Goal: Obtain resource: Obtain resource

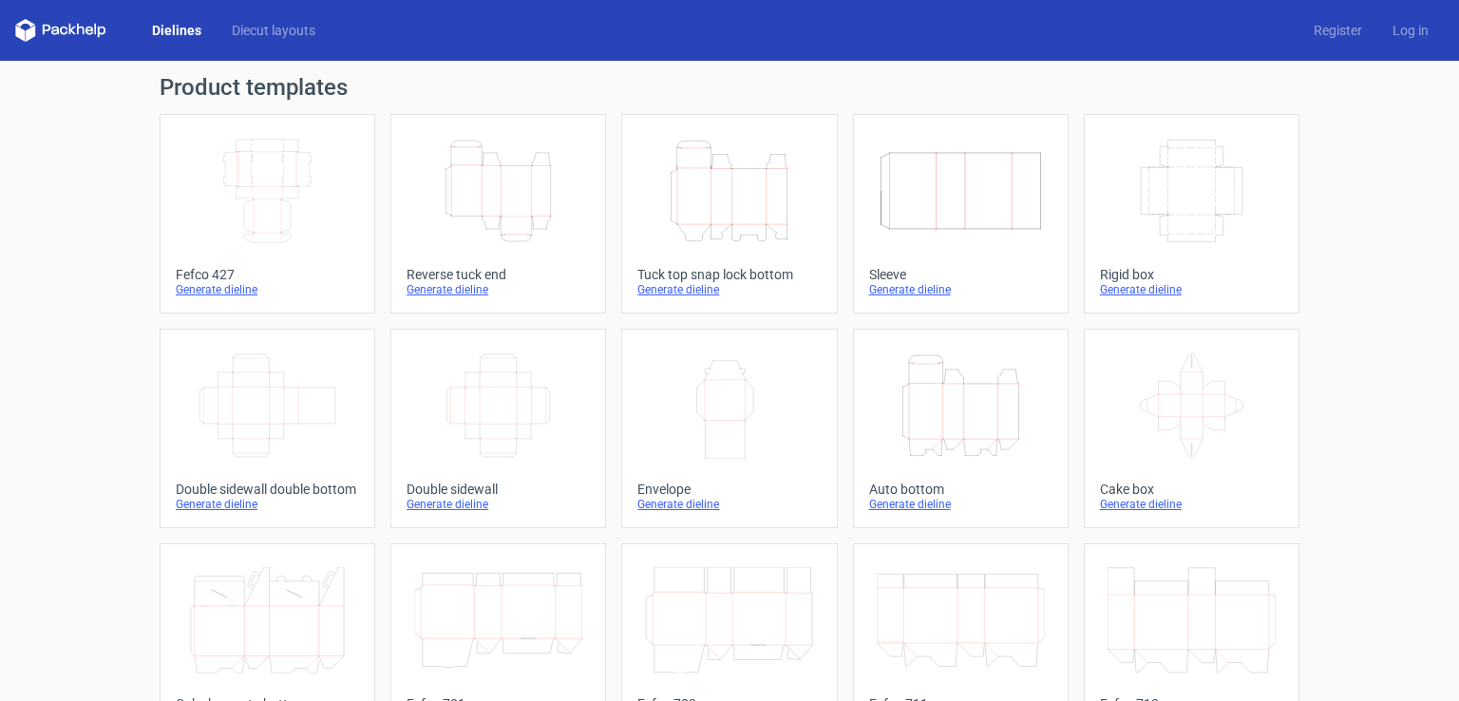
click at [452, 287] on div "Generate dieline" at bounding box center [498, 289] width 183 height 15
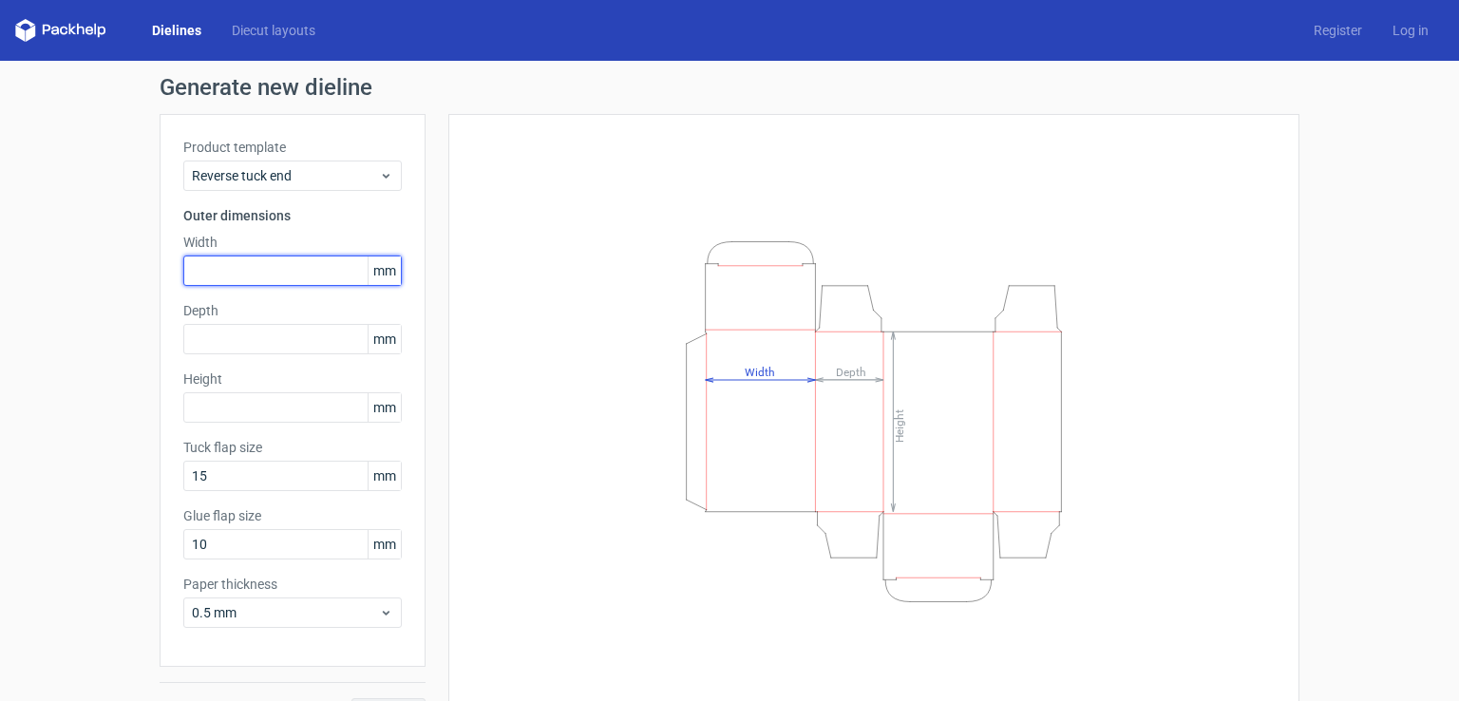
click at [258, 268] on input "text" at bounding box center [292, 271] width 219 height 30
type input "58"
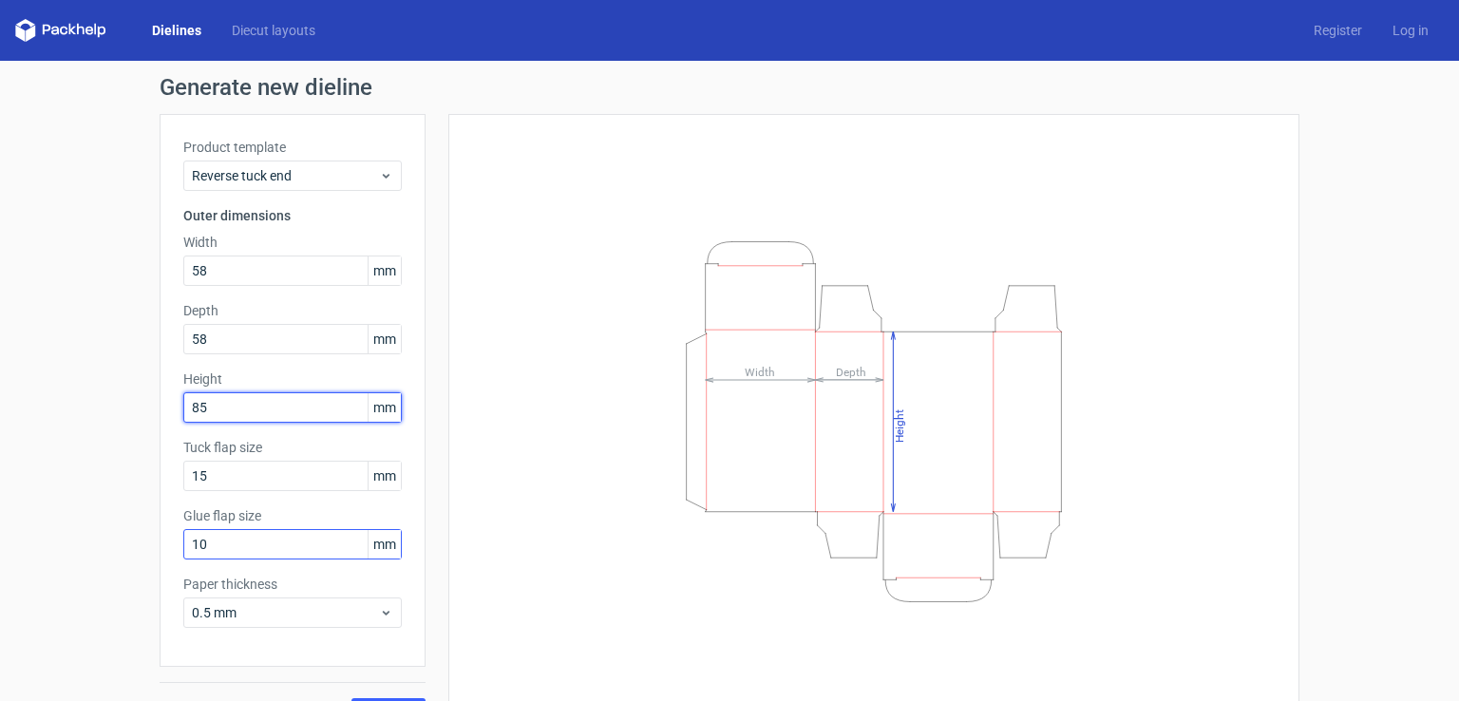
type input "85"
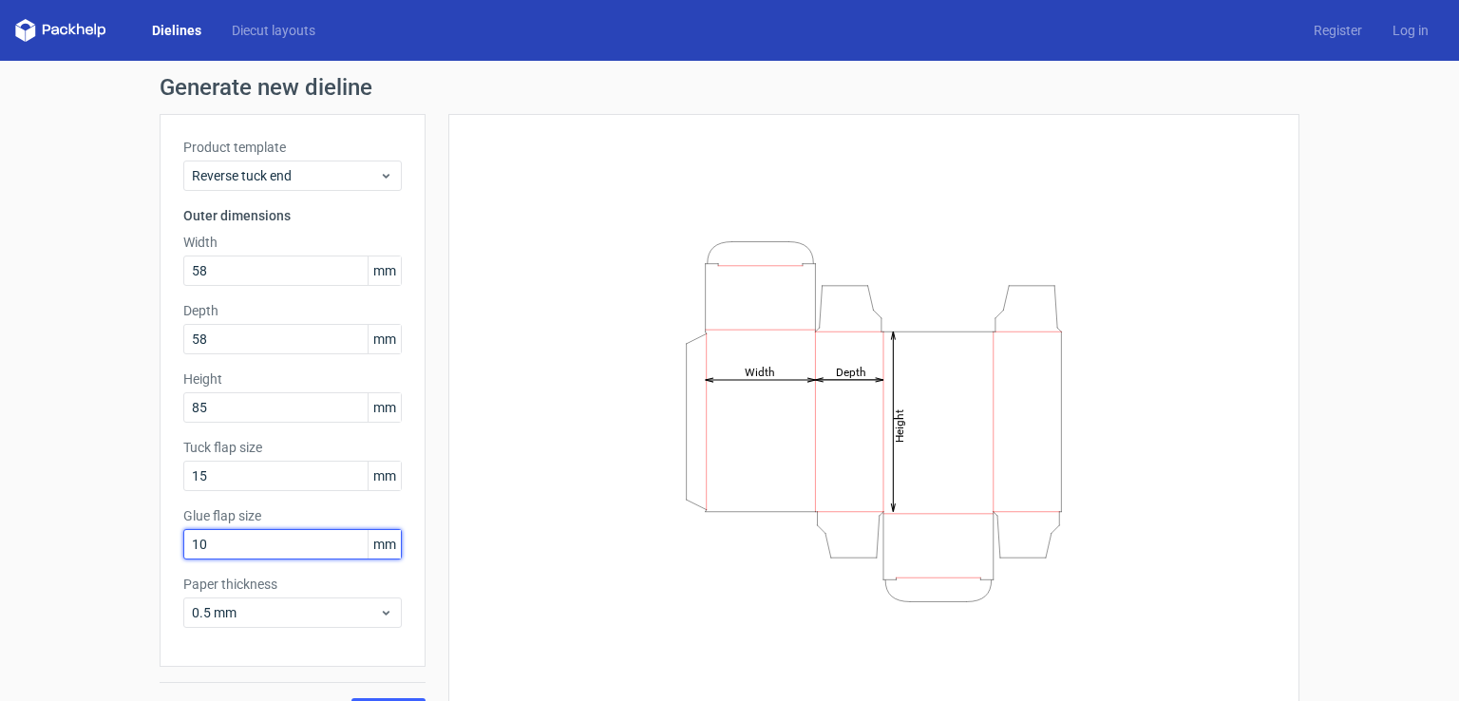
drag, startPoint x: 235, startPoint y: 548, endPoint x: 175, endPoint y: 546, distance: 59.9
click at [175, 546] on div "Product template Reverse tuck end Outer dimensions Width 58 mm Depth 58 mm Heig…" at bounding box center [293, 390] width 266 height 553
type input "15"
drag, startPoint x: 204, startPoint y: 481, endPoint x: 139, endPoint y: 479, distance: 65.6
click at [139, 479] on div "Generate new dieline Product template Reverse tuck end Outer dimensions Width 5…" at bounding box center [729, 402] width 1459 height 683
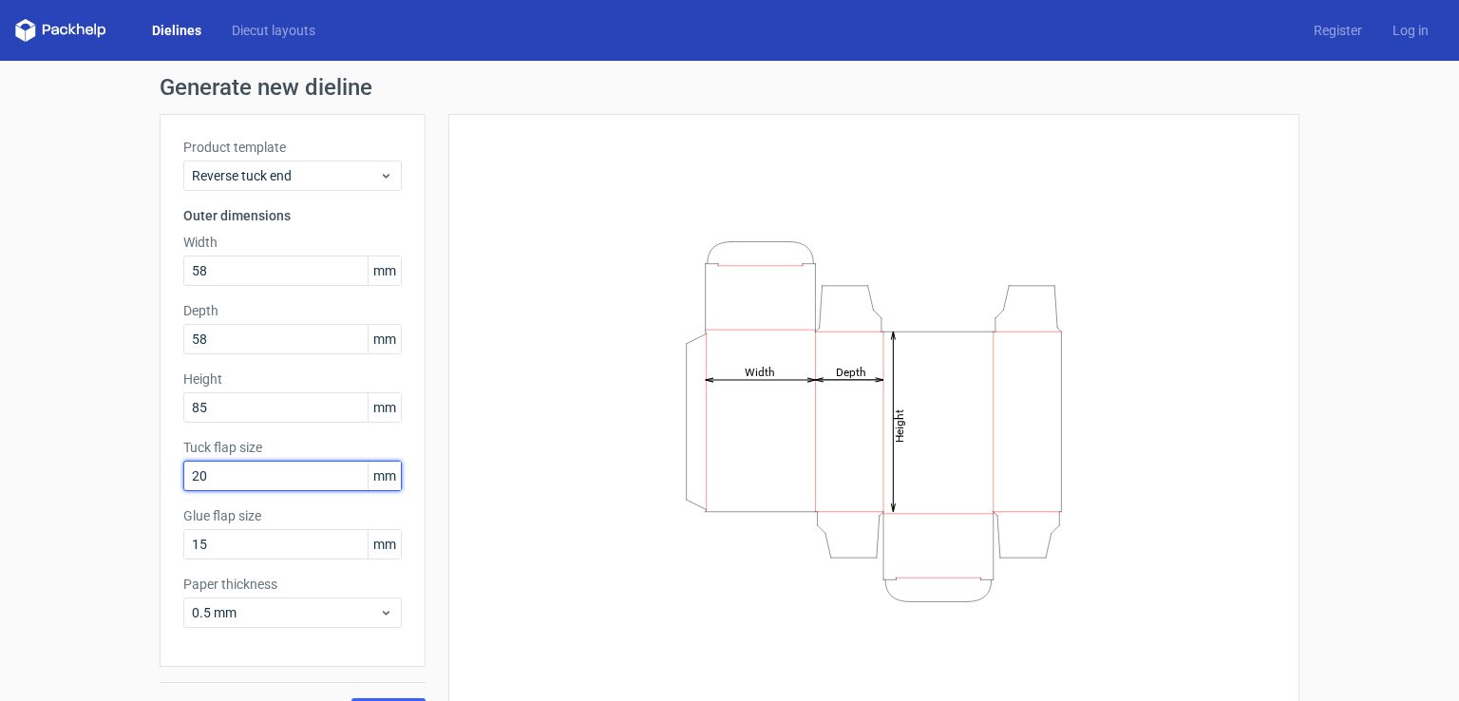
scroll to position [42, 0]
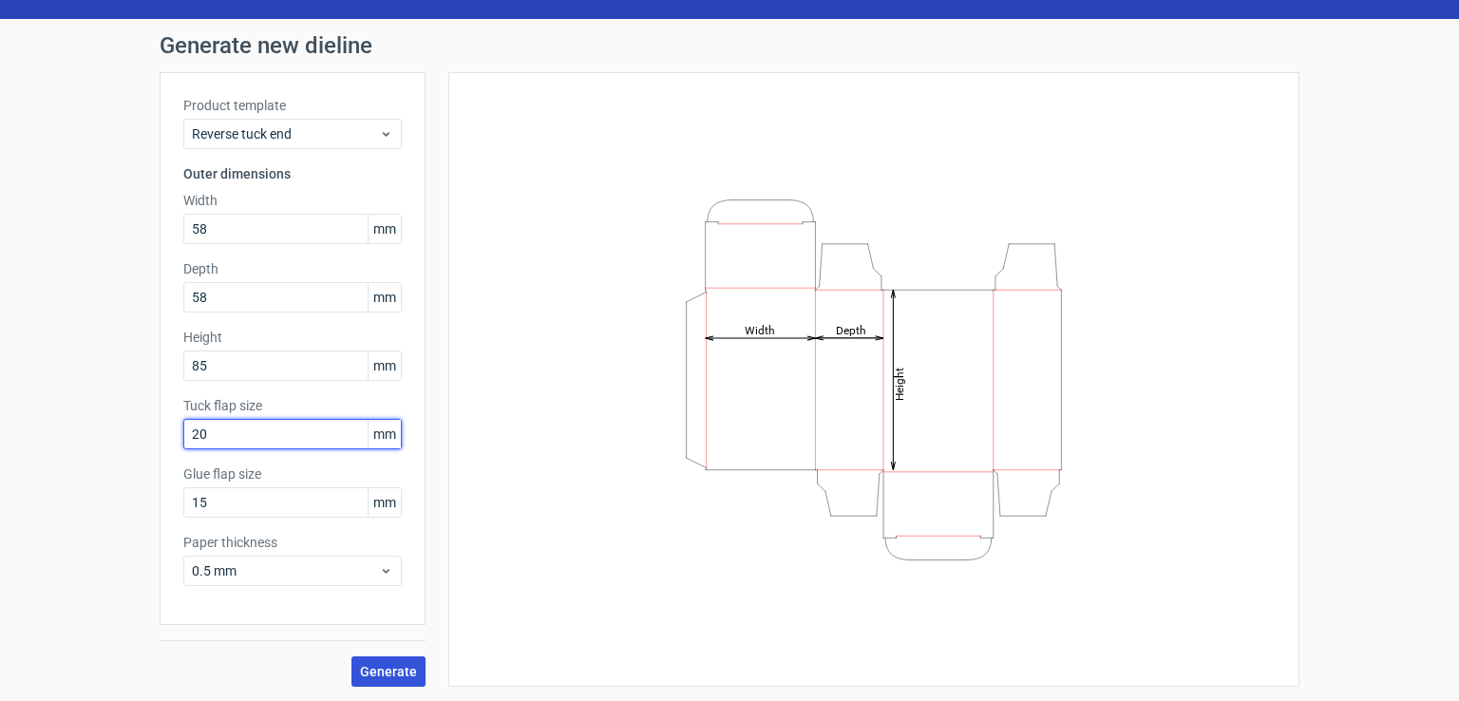
type input "20"
click at [365, 665] on span "Generate" at bounding box center [388, 671] width 57 height 13
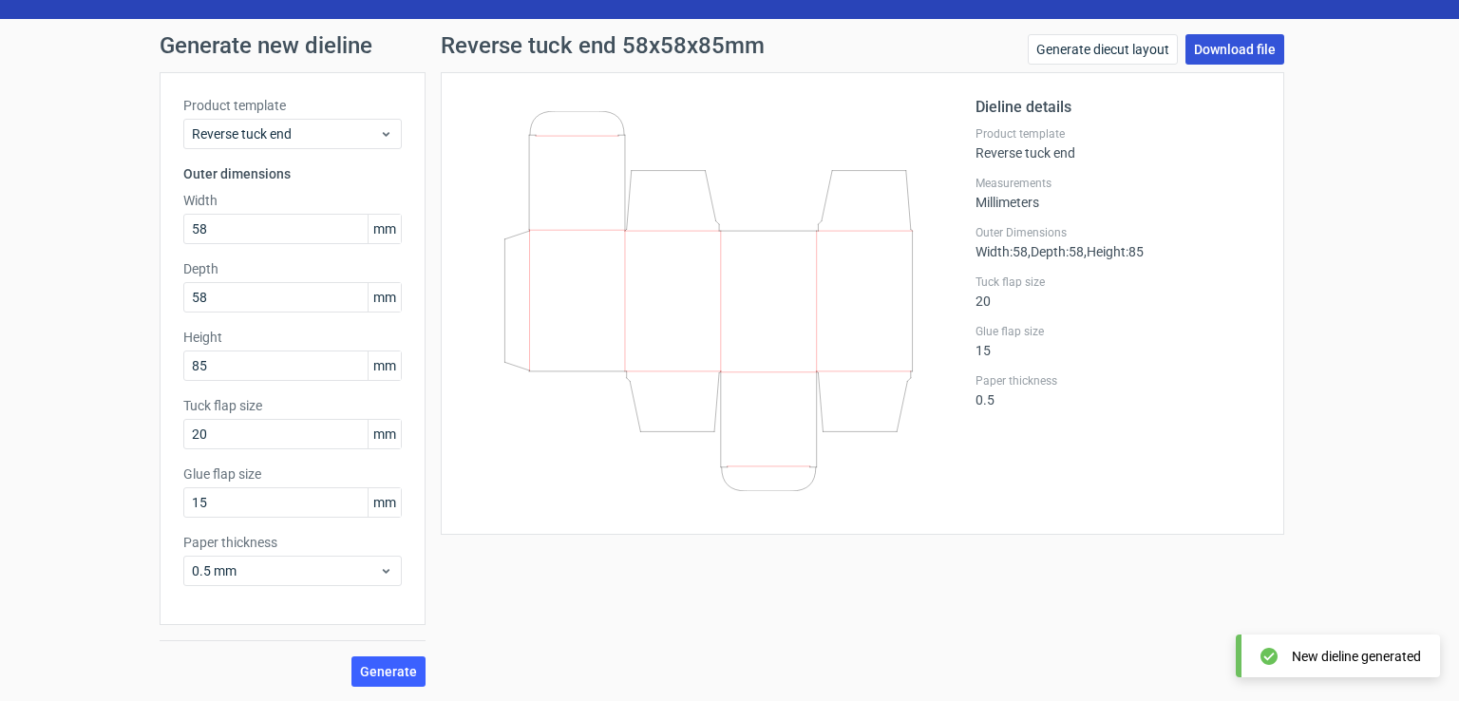
click at [1205, 53] on link "Download file" at bounding box center [1235, 49] width 99 height 30
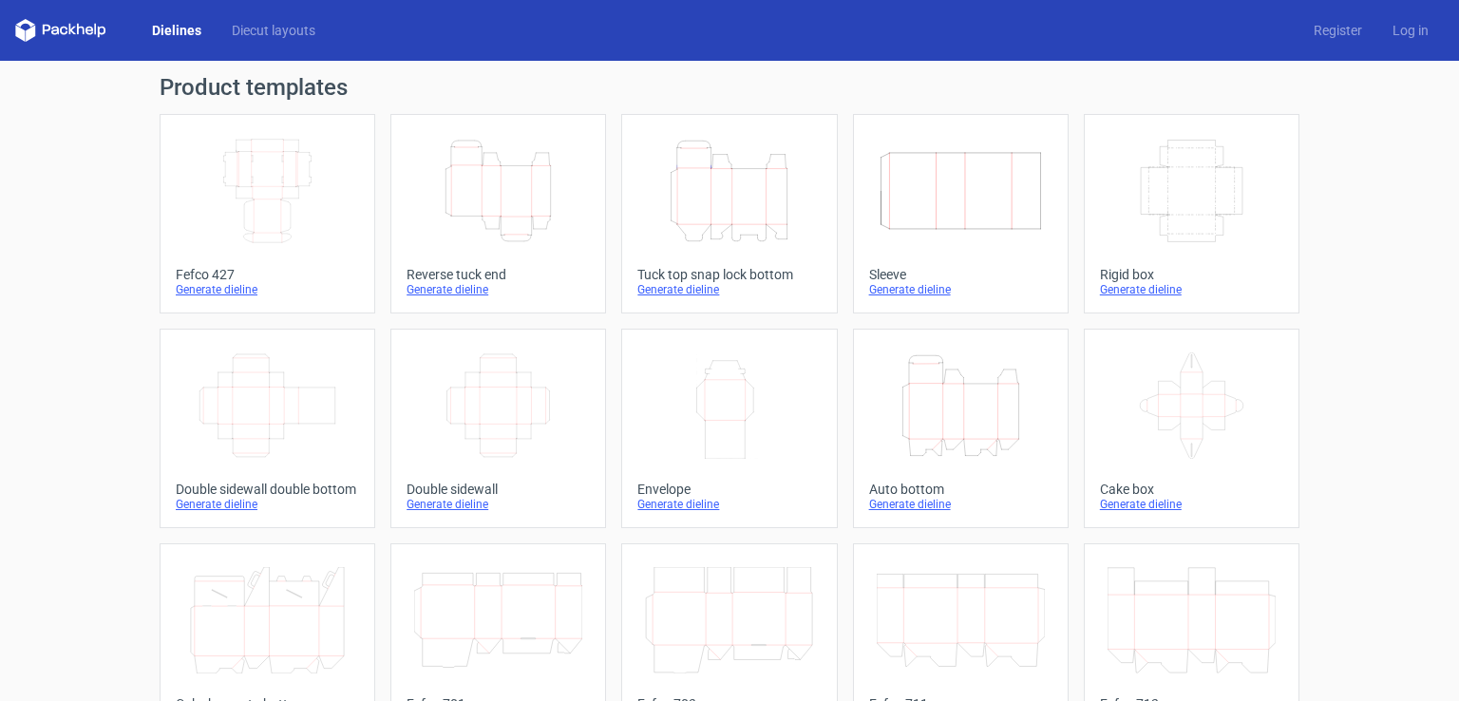
click at [460, 286] on div "Generate dieline" at bounding box center [498, 289] width 183 height 15
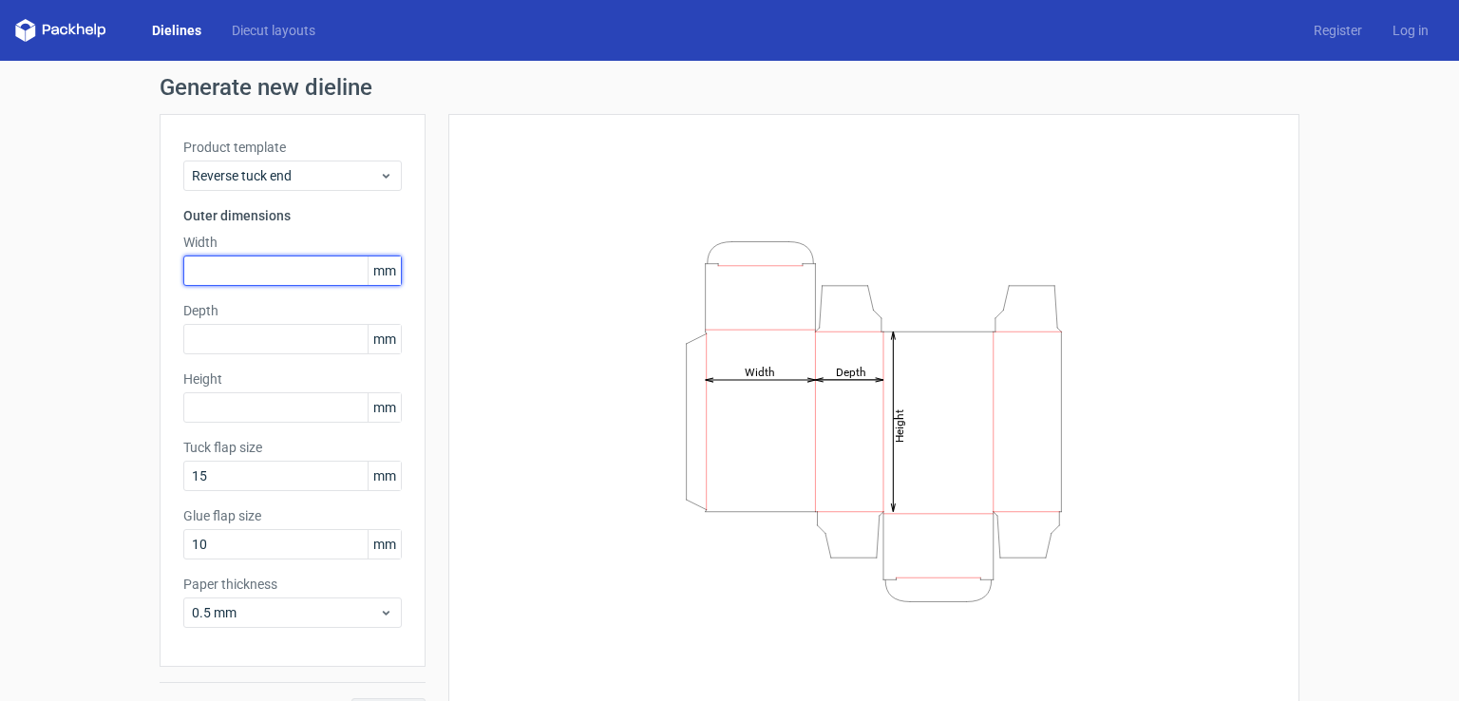
click at [210, 276] on input "text" at bounding box center [292, 271] width 219 height 30
type input "85"
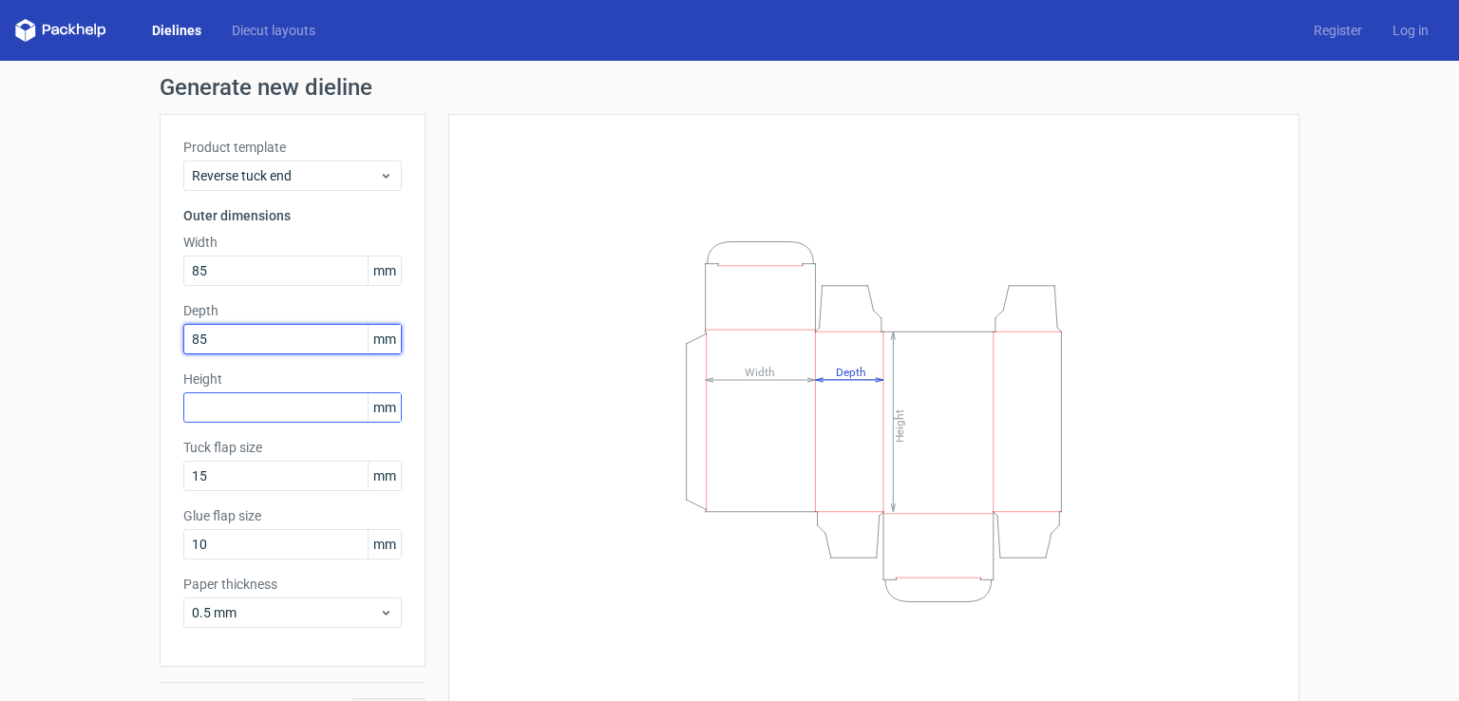
type input "85"
click at [205, 406] on input "text" at bounding box center [292, 407] width 219 height 30
type input "8"
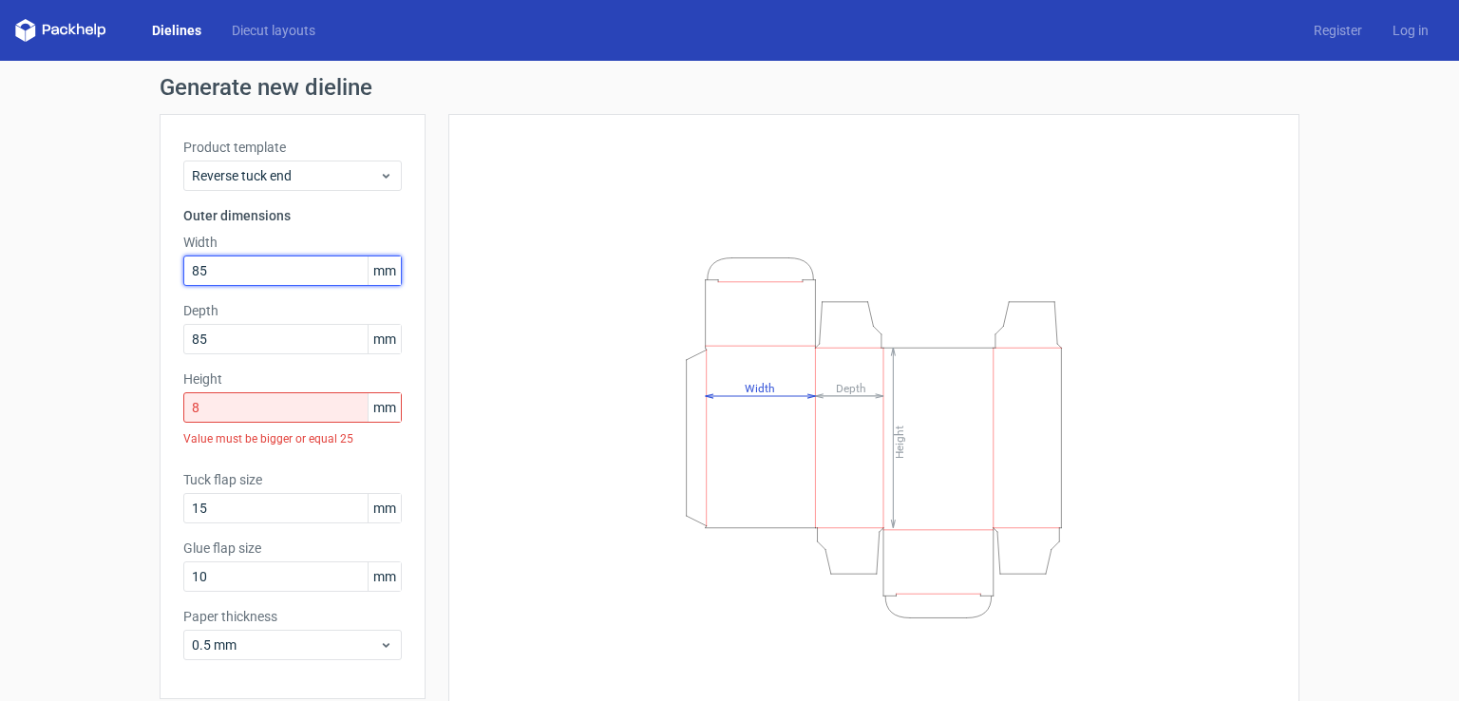
drag, startPoint x: 214, startPoint y: 274, endPoint x: 112, endPoint y: 268, distance: 101.8
click at [112, 268] on div "Generate new dieline Product template Reverse tuck end Outer dimensions Width 8…" at bounding box center [729, 418] width 1459 height 715
type input "58"
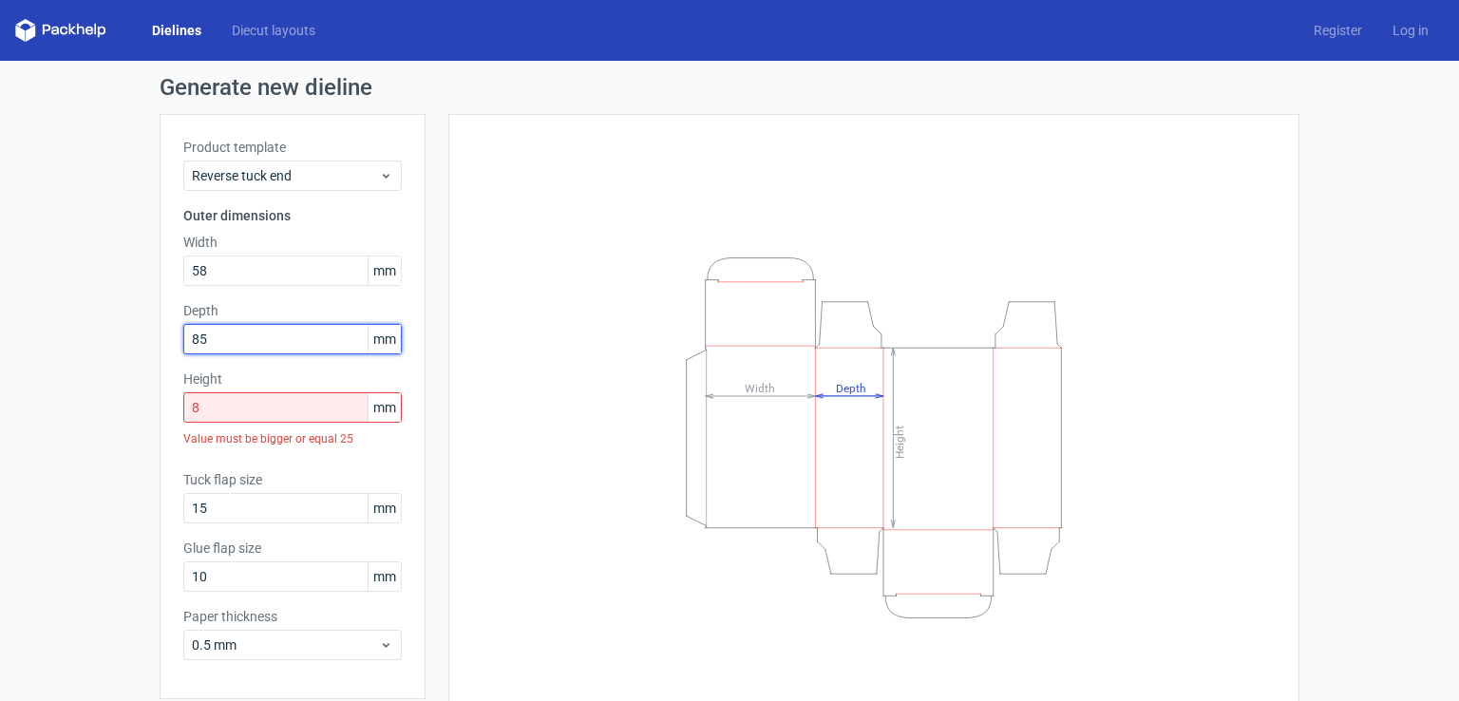
drag, startPoint x: 209, startPoint y: 336, endPoint x: 151, endPoint y: 339, distance: 58.0
click at [151, 339] on div "Generate new dieline Product template Reverse tuck end Outer dimensions Width 5…" at bounding box center [729, 418] width 1459 height 715
type input "58"
click at [217, 418] on input "8" at bounding box center [292, 407] width 219 height 30
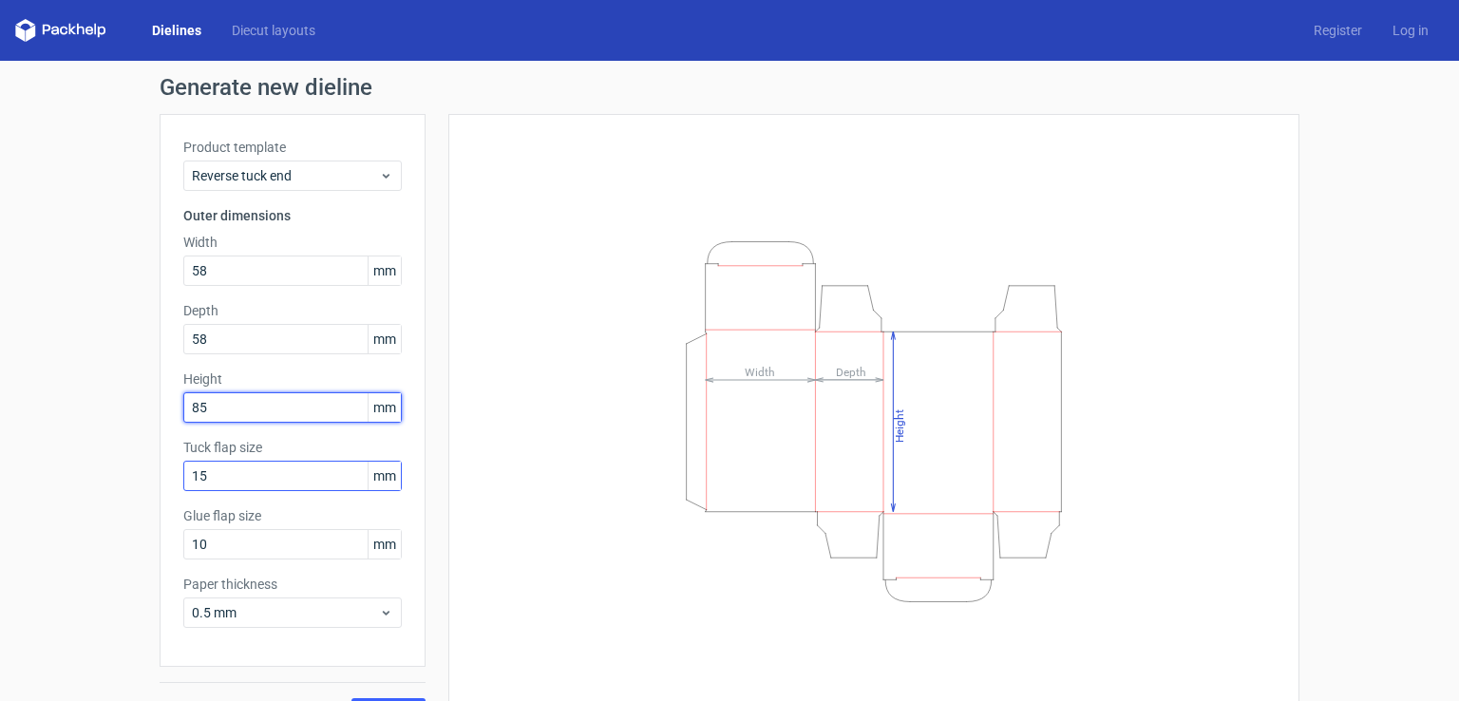
type input "85"
drag, startPoint x: 216, startPoint y: 479, endPoint x: 100, endPoint y: 471, distance: 116.2
click at [100, 471] on div "Generate new dieline Product template Reverse tuck end Outer dimensions Width 5…" at bounding box center [729, 402] width 1459 height 683
type input "20"
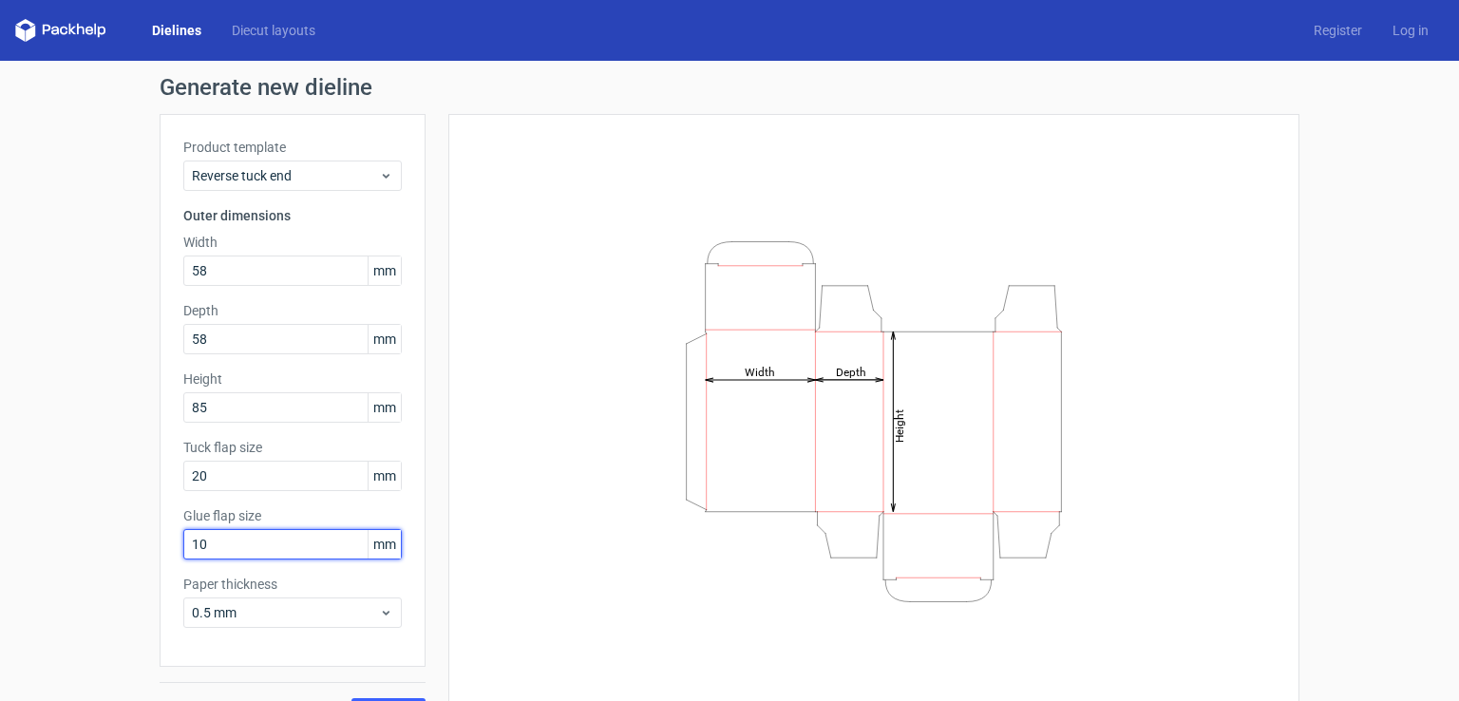
drag, startPoint x: 209, startPoint y: 538, endPoint x: 115, endPoint y: 529, distance: 94.4
click at [115, 529] on div "Generate new dieline Product template Reverse tuck end Outer dimensions Width 5…" at bounding box center [729, 402] width 1459 height 683
type input "1"
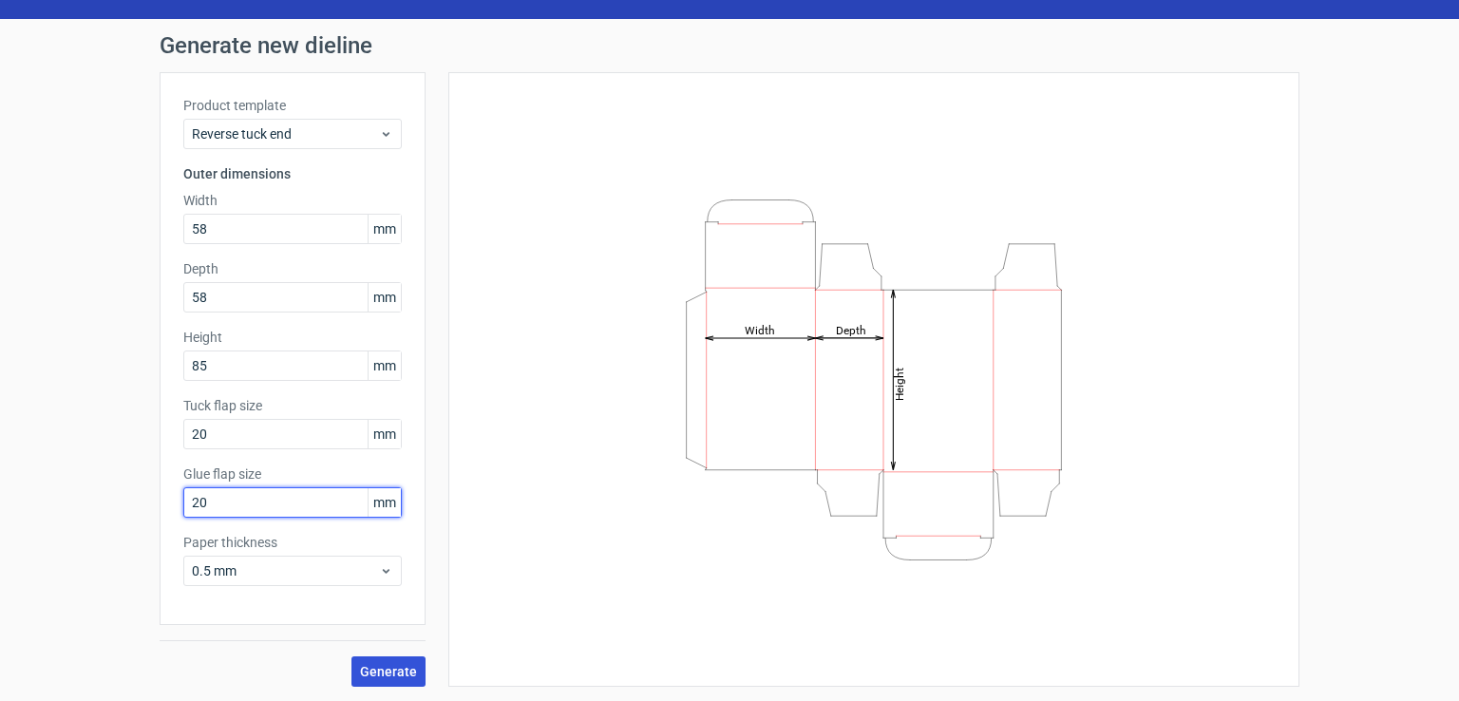
type input "20"
click at [391, 670] on span "Generate" at bounding box center [388, 671] width 57 height 13
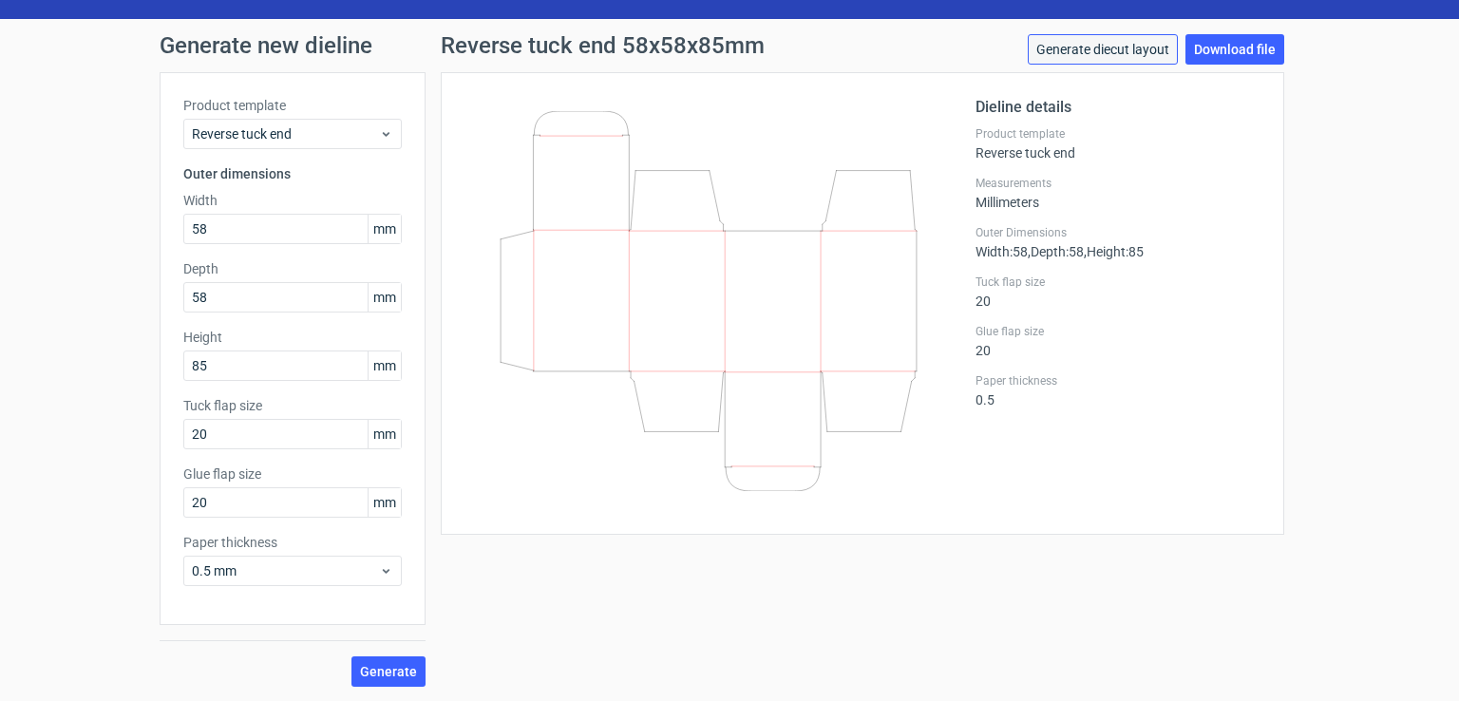
click at [1113, 52] on link "Generate diecut layout" at bounding box center [1103, 49] width 150 height 30
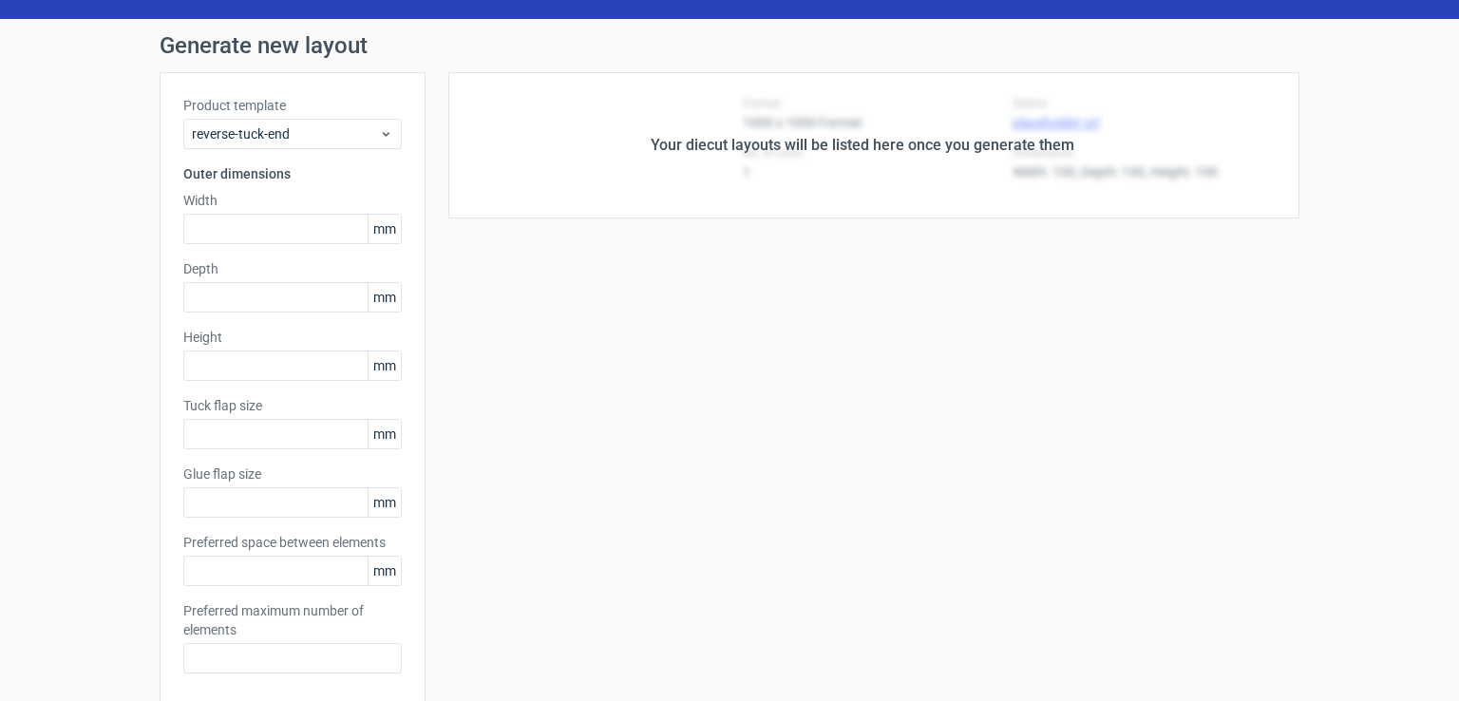
type input "58"
type input "85"
type input "20"
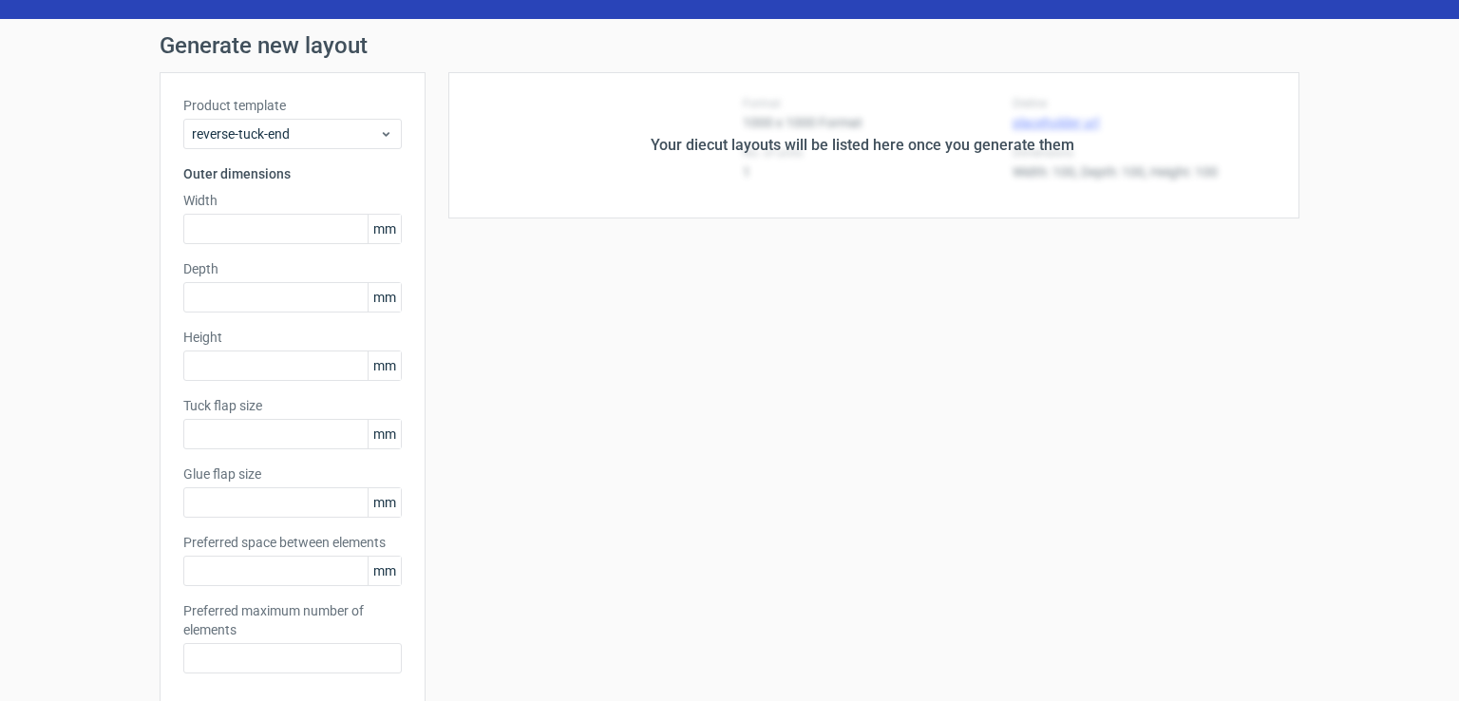
type input "5"
type input "48"
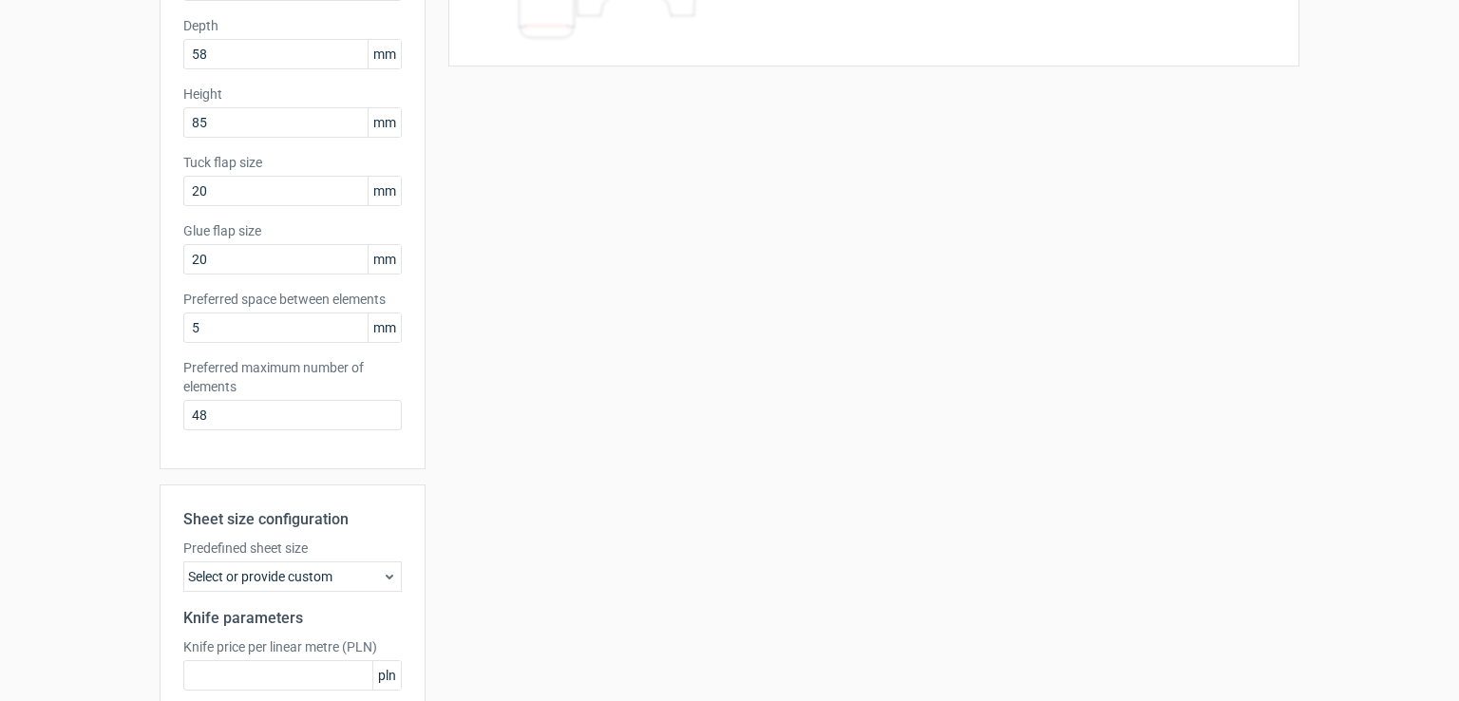
scroll to position [458, 0]
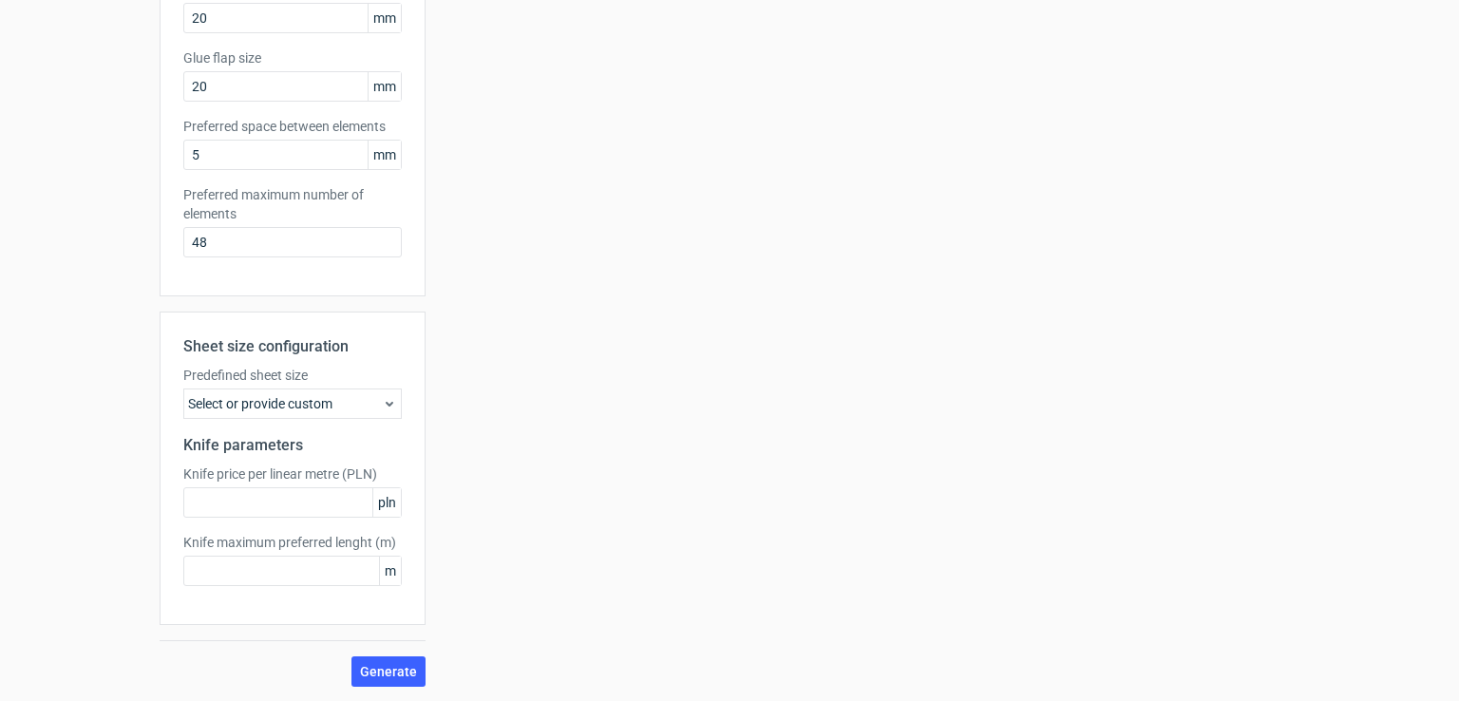
click at [257, 403] on div "Select or provide custom" at bounding box center [292, 404] width 219 height 30
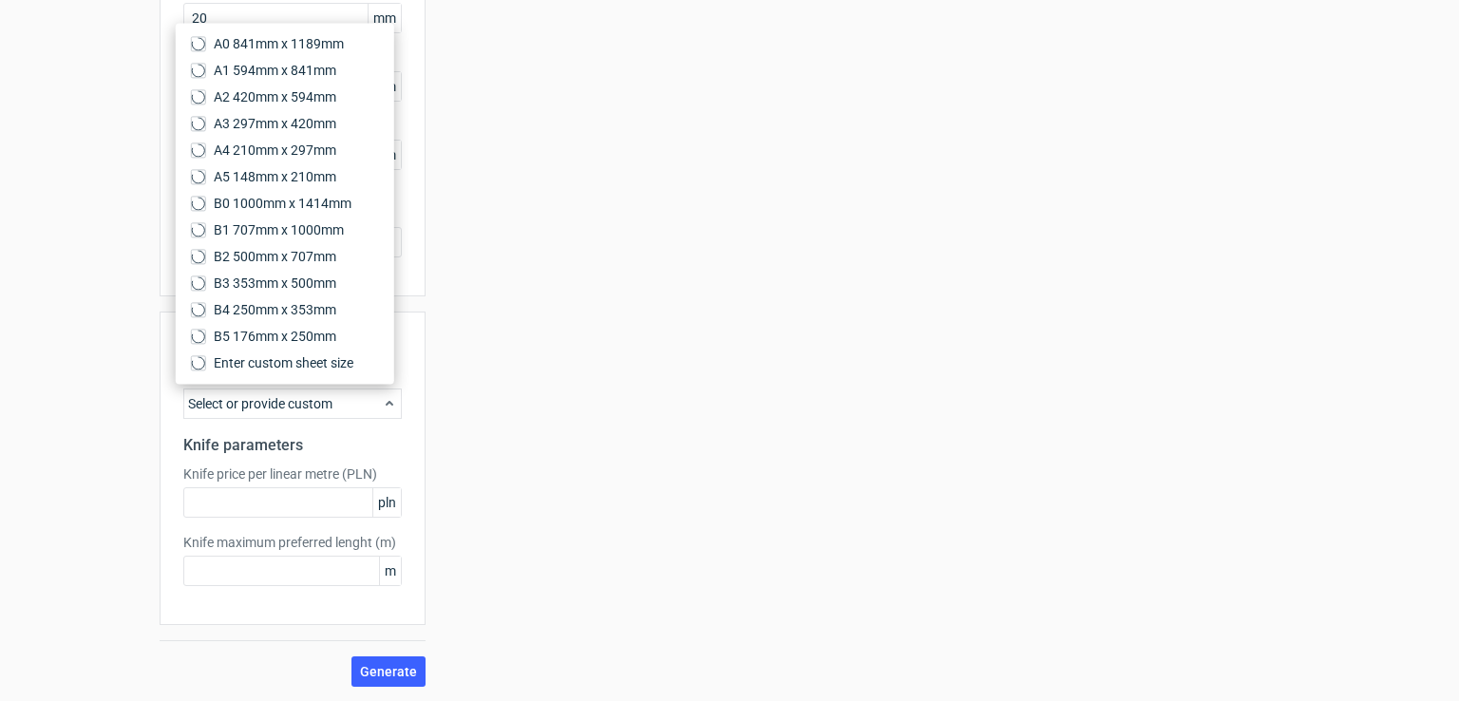
click at [257, 403] on div "Select or provide custom" at bounding box center [292, 404] width 219 height 30
click at [557, 423] on div "Your diecut layouts will be listed here once you generate them Height Depth Wid…" at bounding box center [863, 171] width 874 height 1031
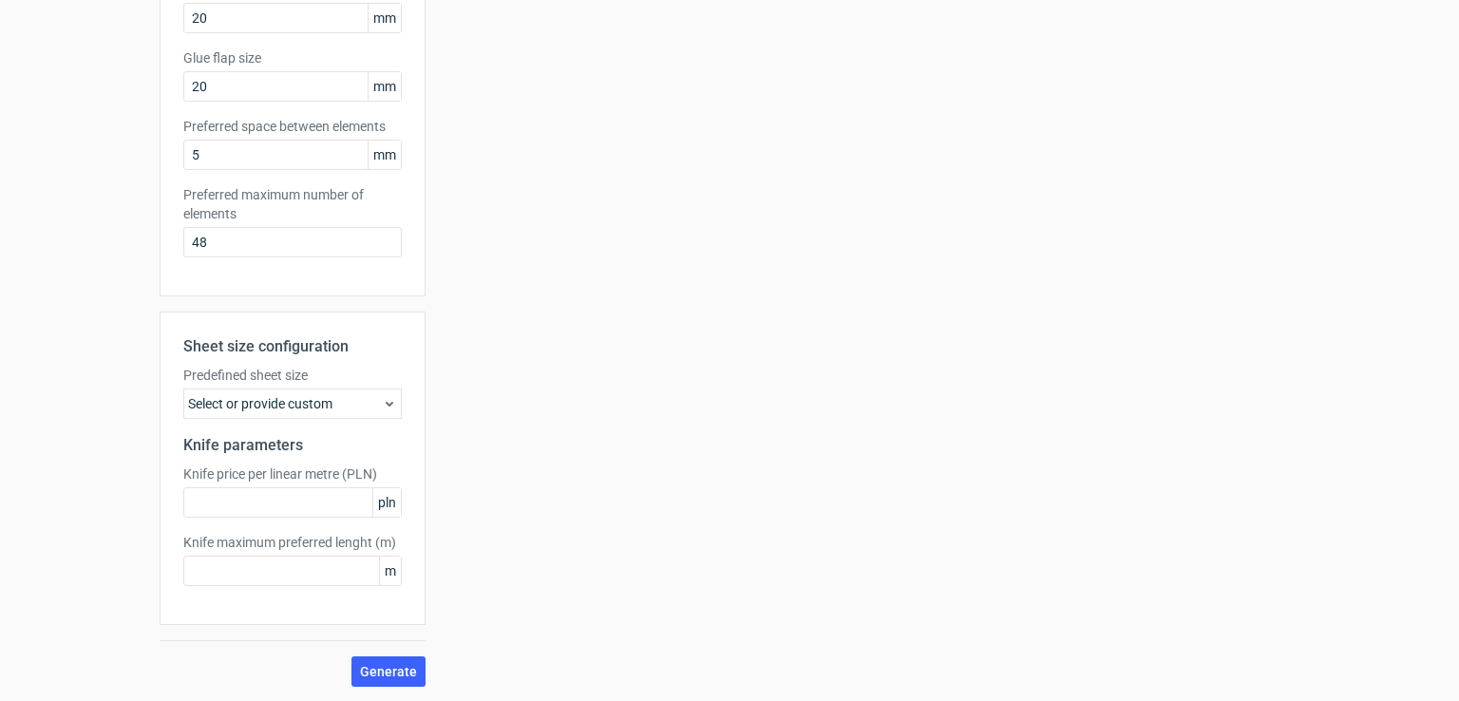
scroll to position [0, 0]
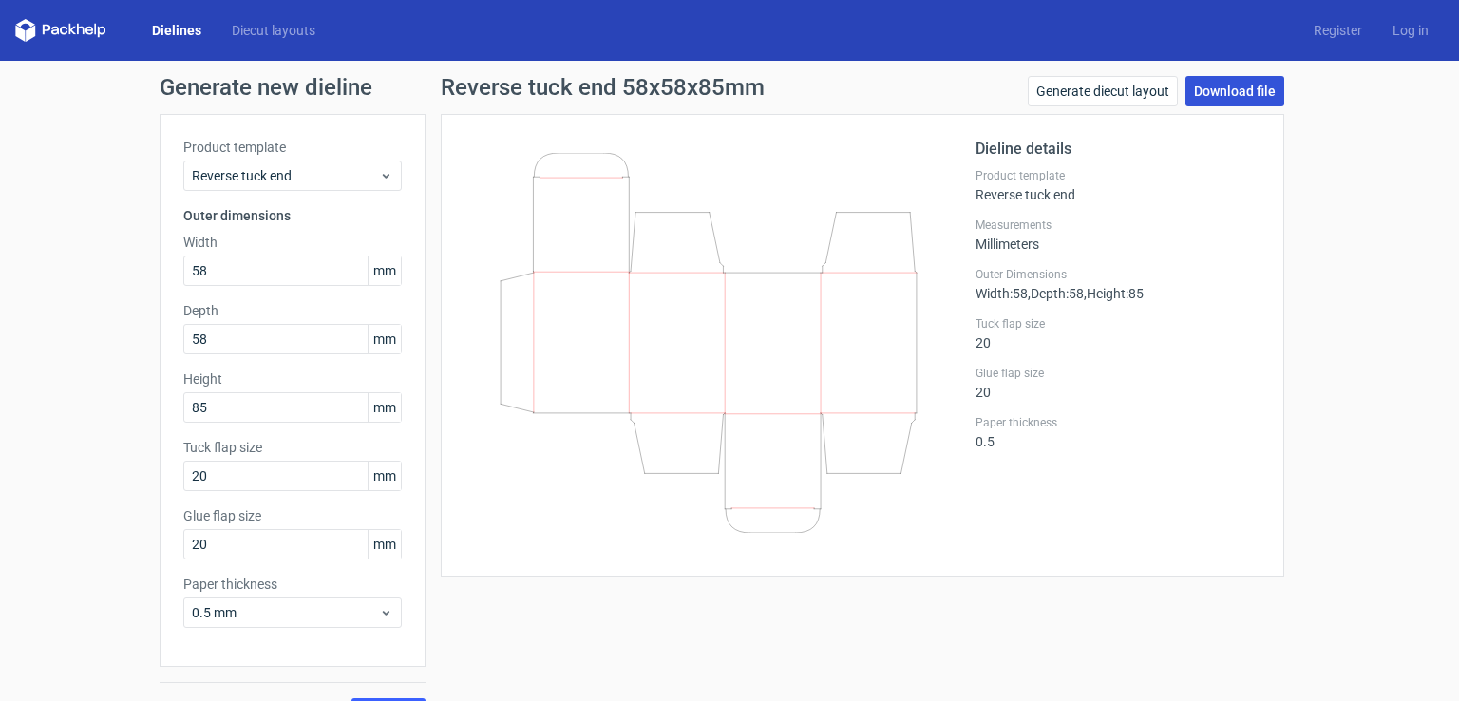
click at [1217, 94] on link "Download file" at bounding box center [1235, 91] width 99 height 30
click at [275, 39] on link "Diecut layouts" at bounding box center [274, 30] width 114 height 19
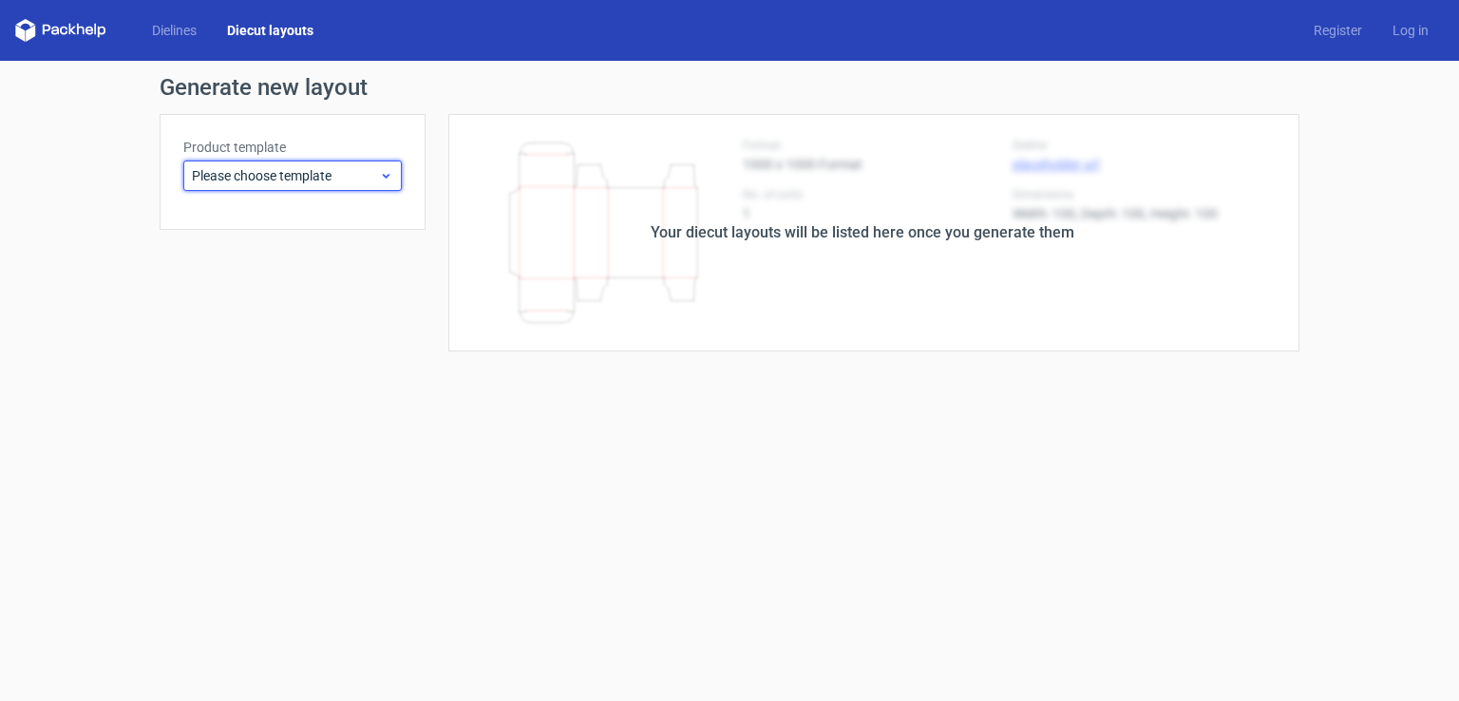
click at [274, 183] on span "Please choose template" at bounding box center [285, 175] width 187 height 19
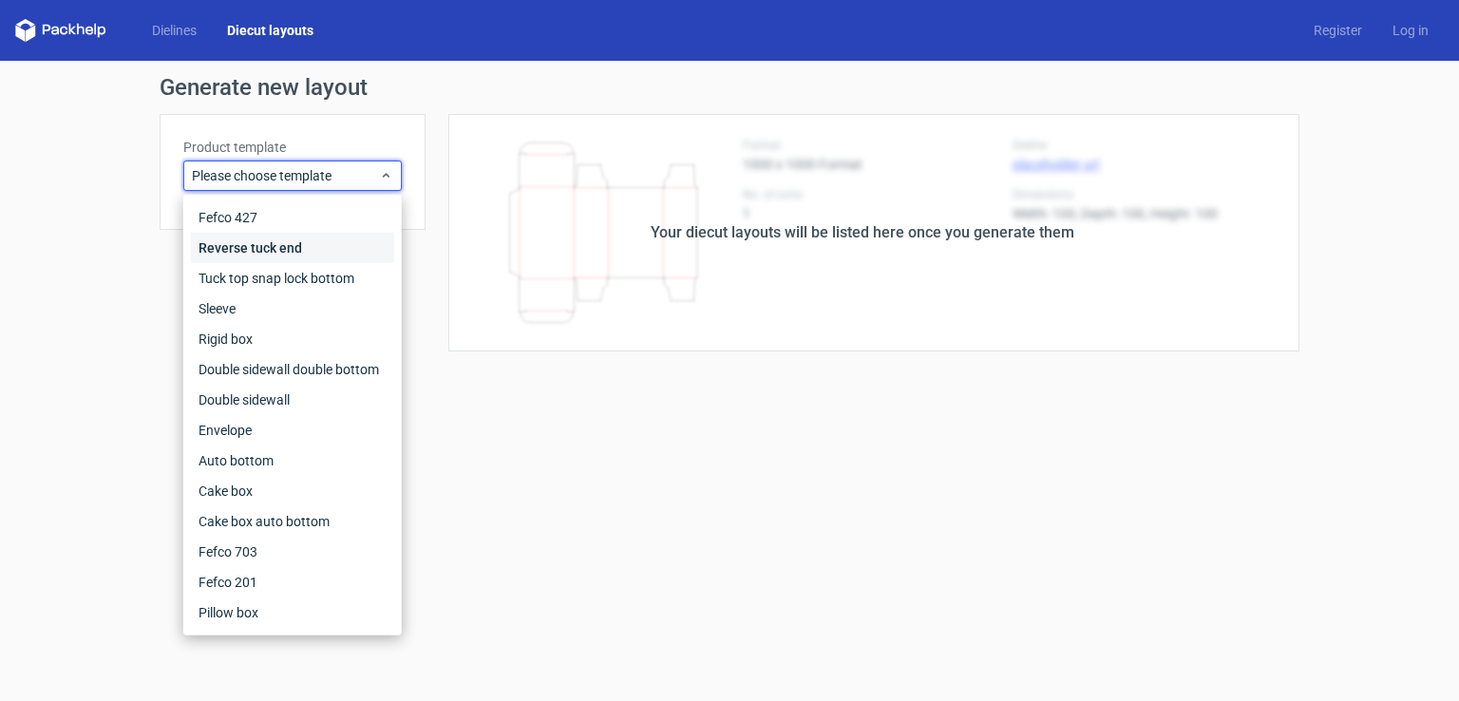
click at [260, 247] on div "Reverse tuck end" at bounding box center [292, 248] width 203 height 30
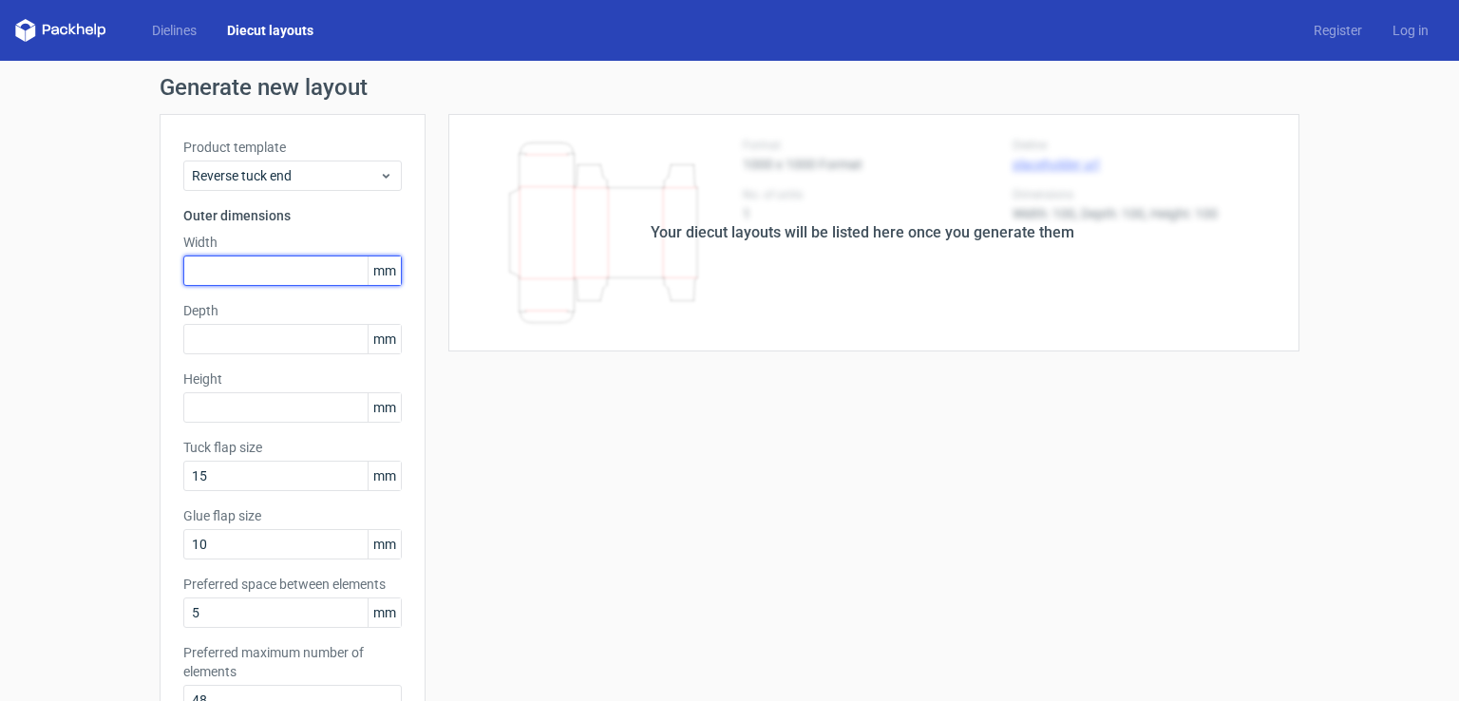
click at [262, 279] on input "text" at bounding box center [292, 271] width 219 height 30
type input "58"
type input "85"
type input "20"
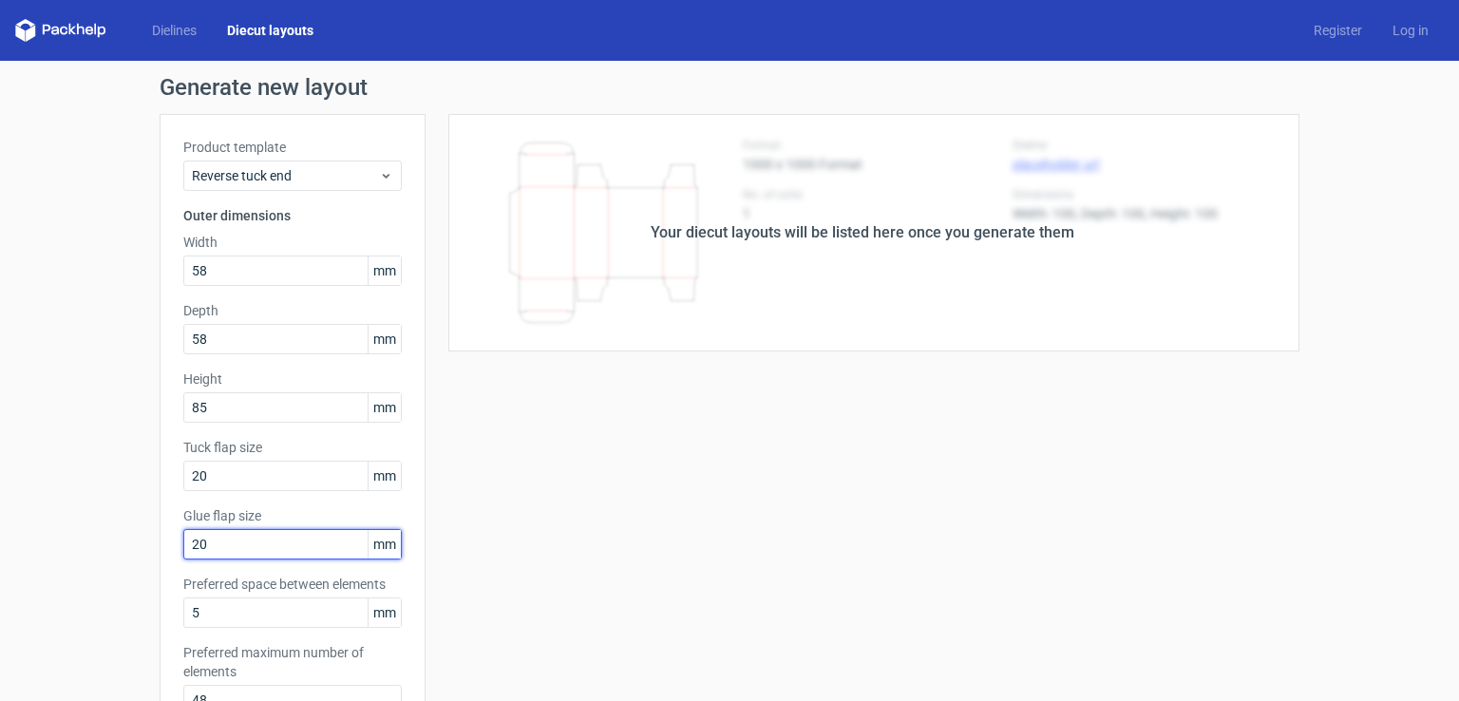
type input "20"
click at [703, 474] on div "Your diecut layouts will be listed here once you generate them Height Depth Wid…" at bounding box center [863, 629] width 874 height 1031
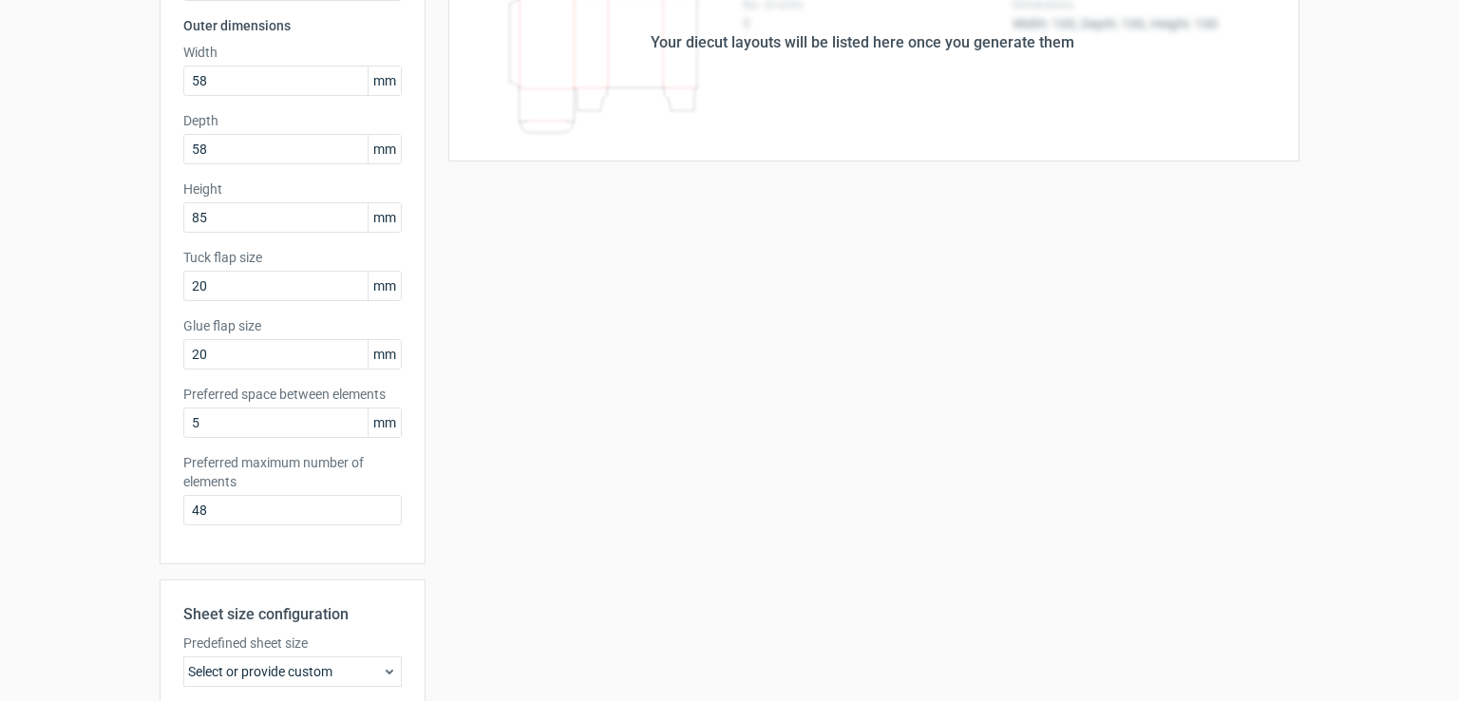
scroll to position [458, 0]
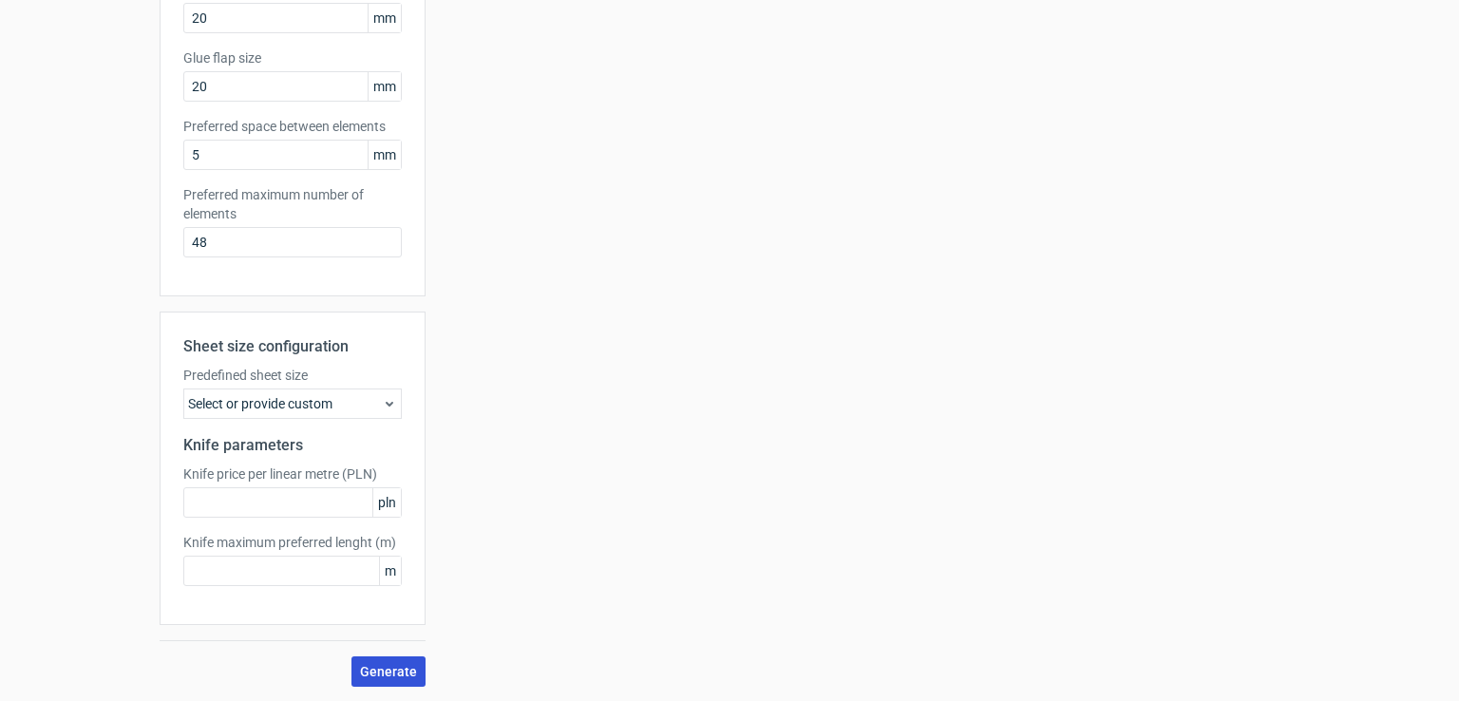
click at [379, 671] on span "Generate" at bounding box center [388, 671] width 57 height 13
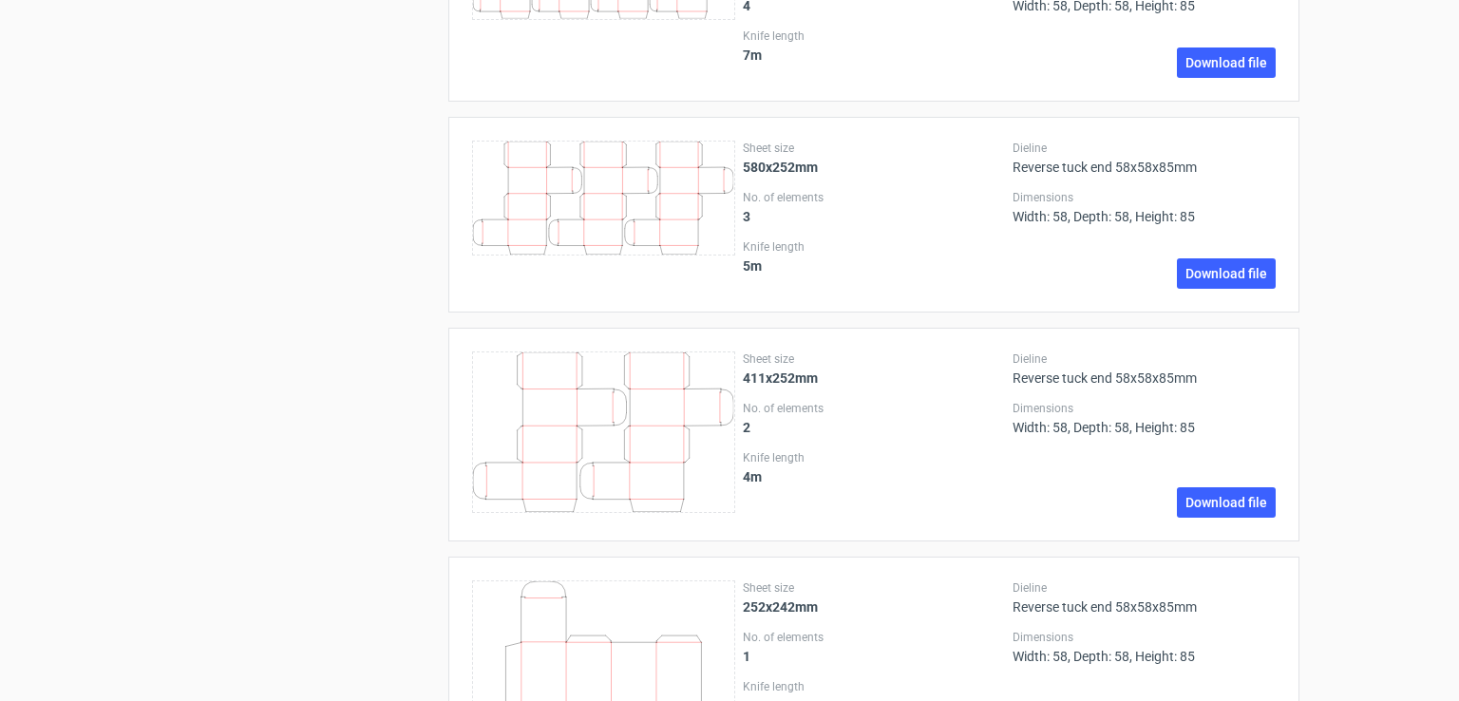
scroll to position [2972, 0]
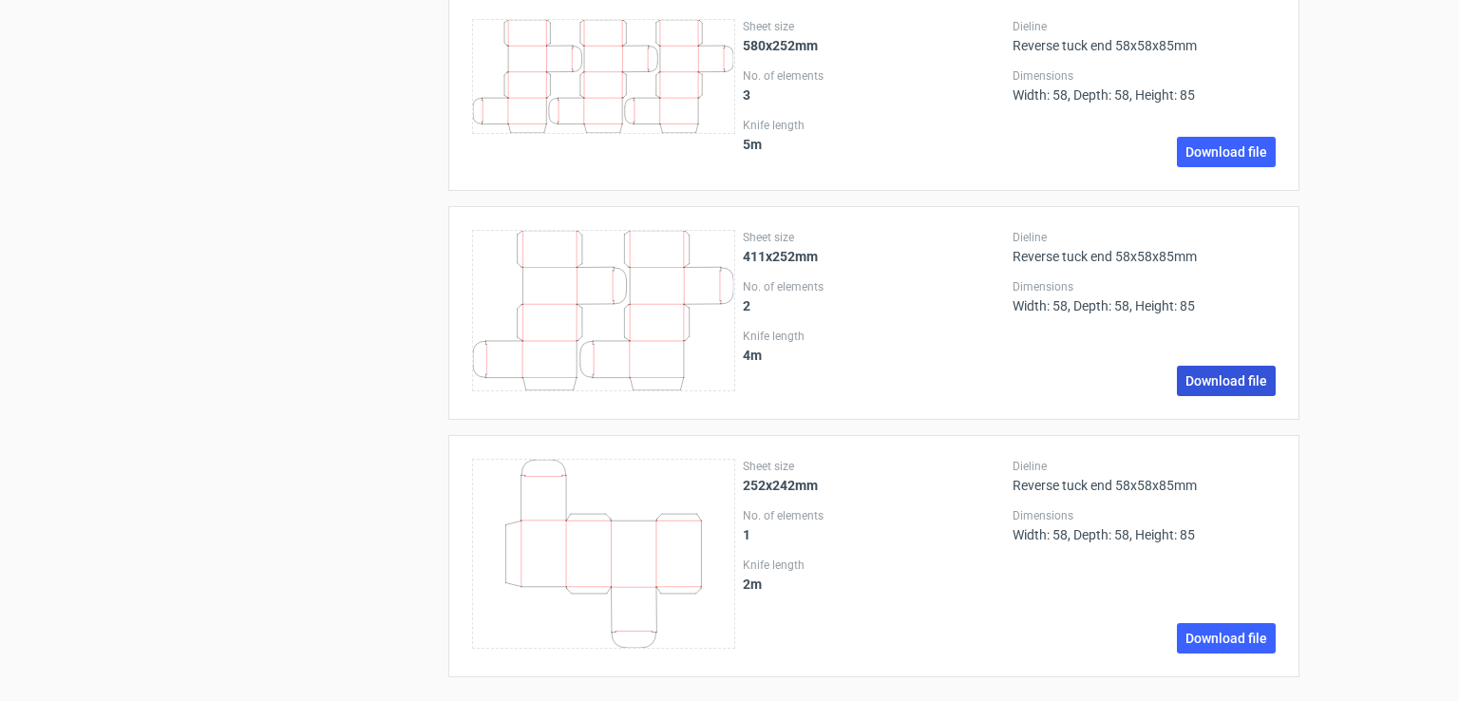
click at [1204, 373] on link "Download file" at bounding box center [1226, 381] width 99 height 30
